Goal: Task Accomplishment & Management: Manage account settings

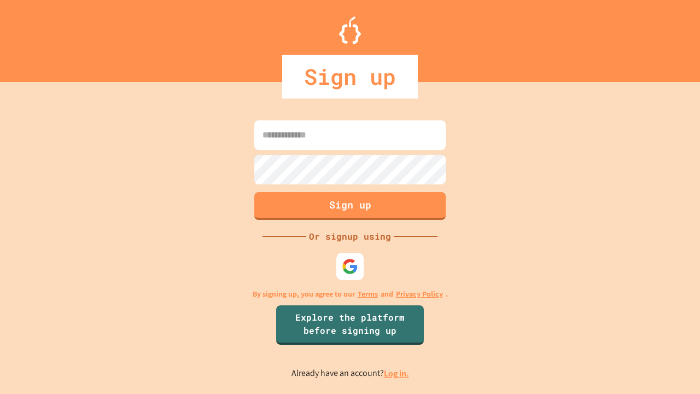
click at [397, 373] on link "Log in." at bounding box center [396, 372] width 25 height 11
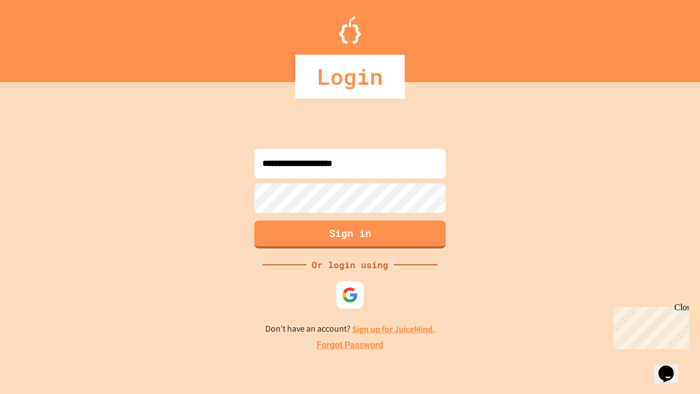
type input "**********"
